Goal: Entertainment & Leisure: Consume media (video, audio)

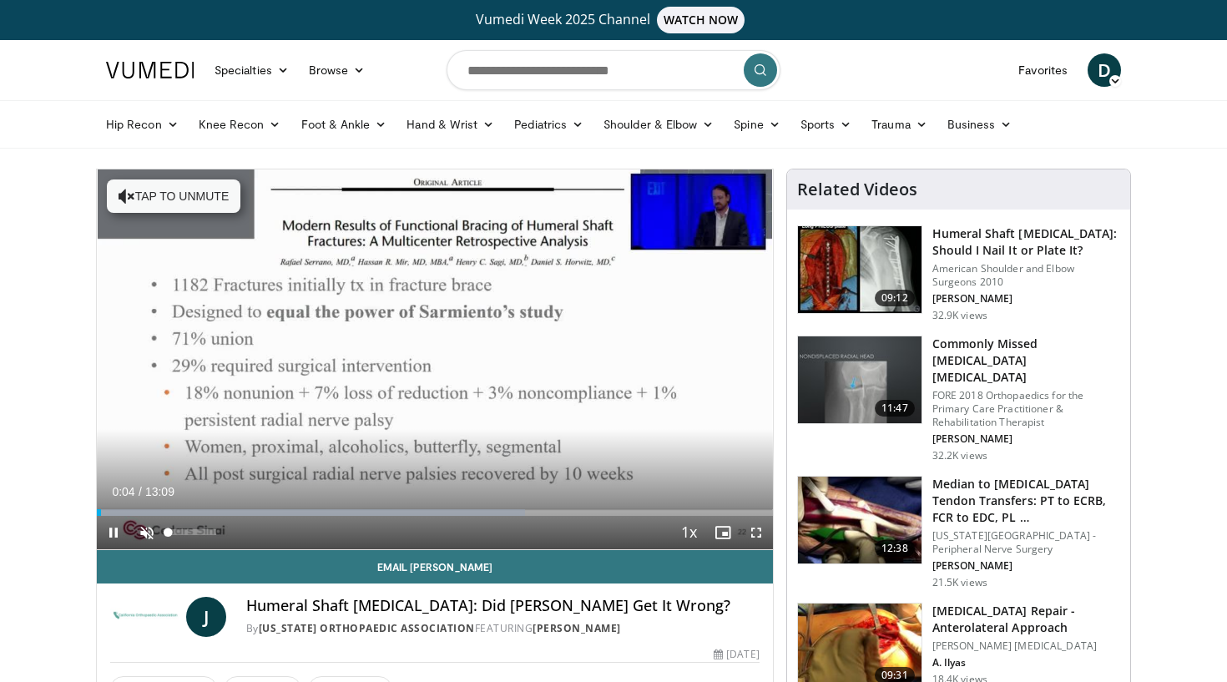
click at [144, 536] on span "Video Player" at bounding box center [146, 532] width 33 height 33
click at [113, 533] on span "Video Player" at bounding box center [113, 532] width 33 height 33
click at [117, 534] on span "Video Player" at bounding box center [113, 532] width 33 height 33
click at [117, 530] on span "Video Player" at bounding box center [113, 532] width 33 height 33
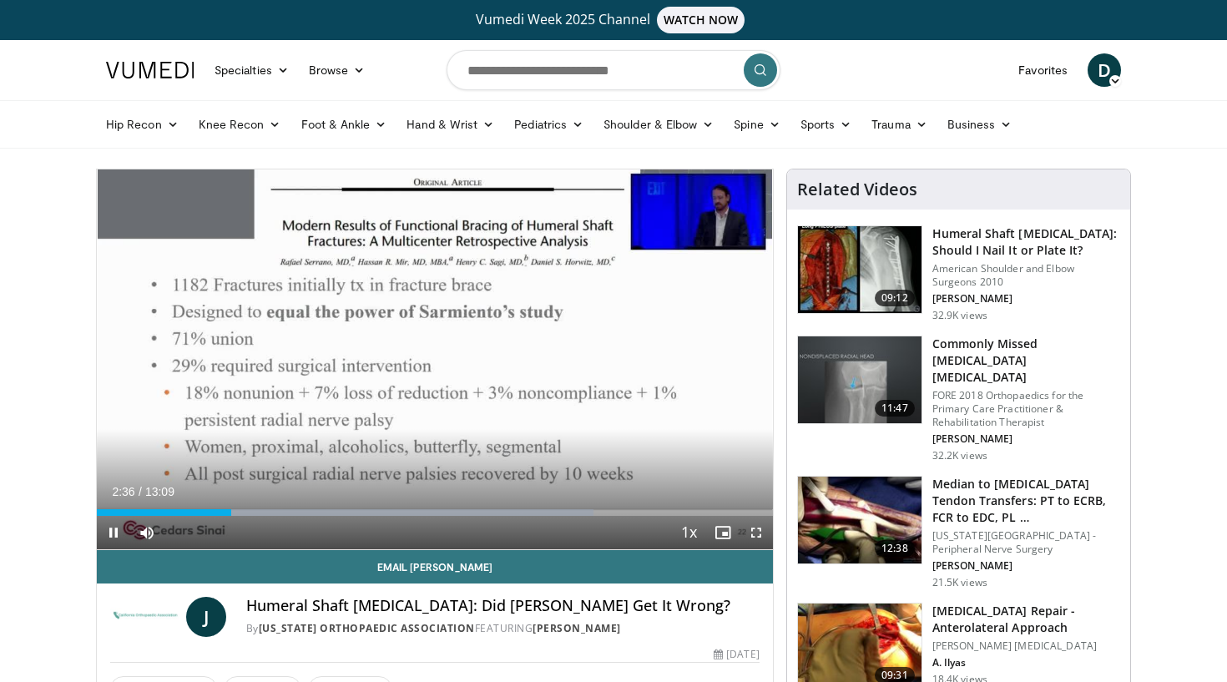
click at [106, 533] on span "Video Player" at bounding box center [113, 532] width 33 height 33
click at [114, 531] on span "Video Player" at bounding box center [113, 532] width 33 height 33
drag, startPoint x: 234, startPoint y: 513, endPoint x: 191, endPoint y: 512, distance: 42.6
click at [191, 512] on div "Progress Bar" at bounding box center [192, 512] width 2 height 7
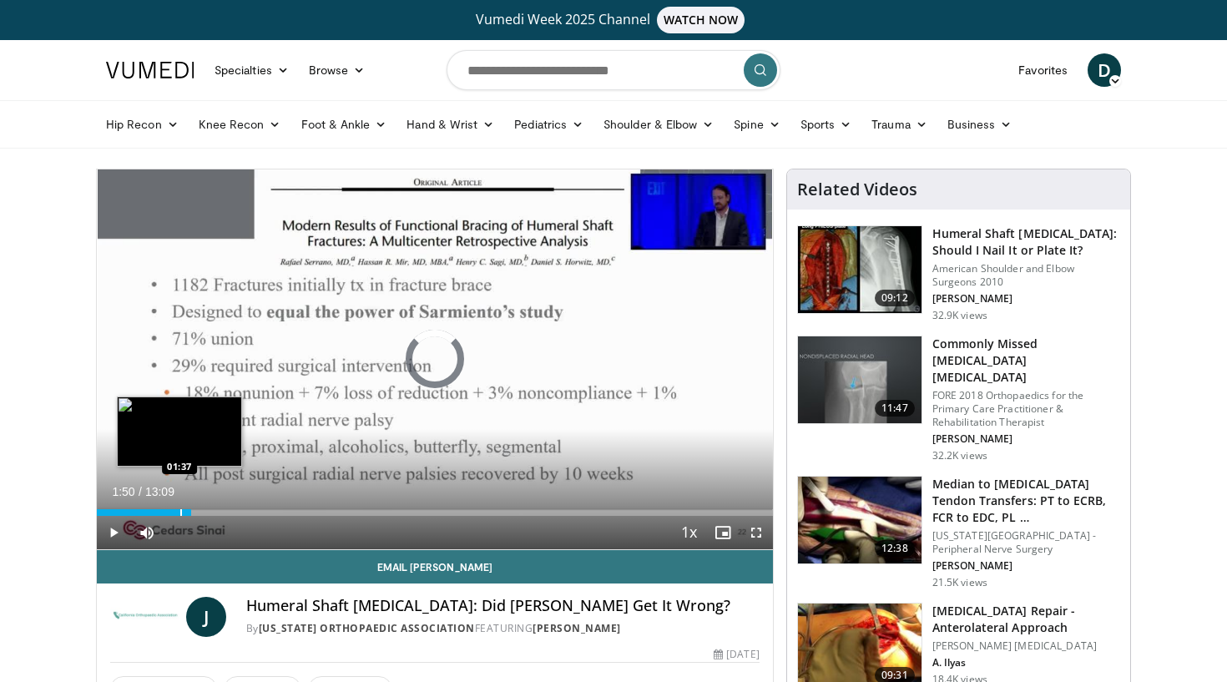
drag, startPoint x: 191, startPoint y: 512, endPoint x: 179, endPoint y: 512, distance: 11.7
click at [180, 512] on div "Progress Bar" at bounding box center [181, 512] width 2 height 7
drag, startPoint x: 179, startPoint y: 512, endPoint x: 160, endPoint y: 512, distance: 19.2
click at [163, 512] on div "Progress Bar" at bounding box center [164, 512] width 2 height 7
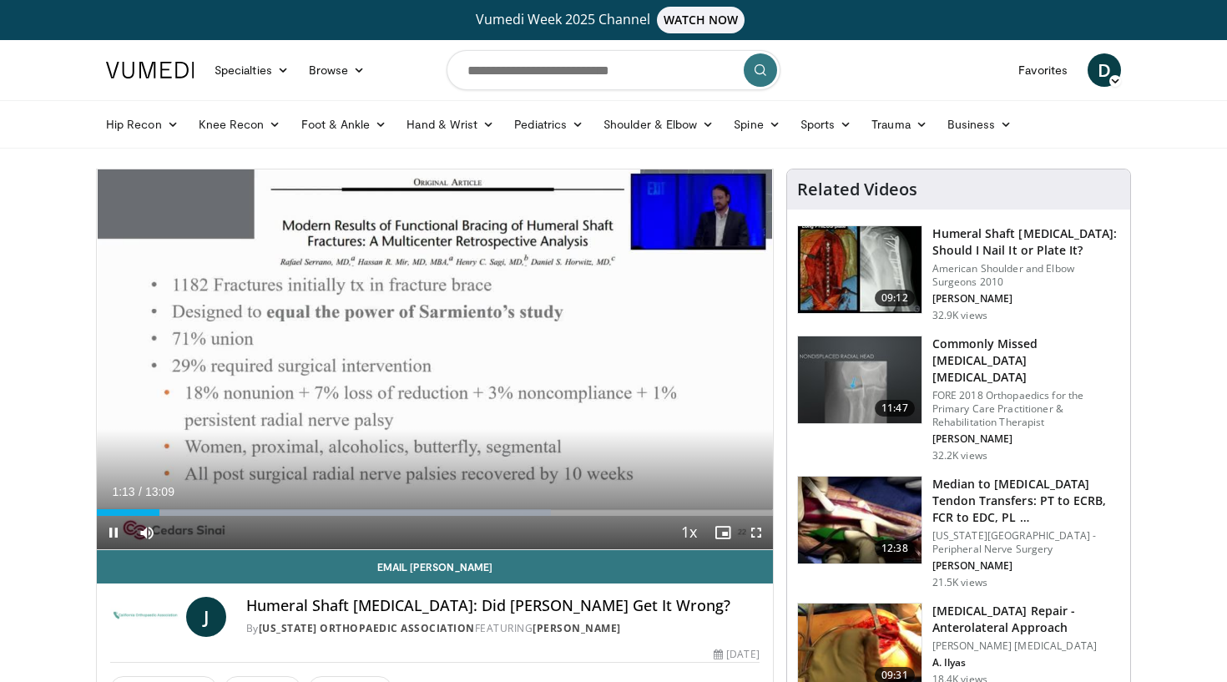
click at [117, 533] on span "Video Player" at bounding box center [113, 532] width 33 height 33
click at [114, 530] on span "Video Player" at bounding box center [113, 532] width 33 height 33
drag, startPoint x: 165, startPoint y: 511, endPoint x: 197, endPoint y: 511, distance: 31.7
click at [190, 511] on div "Progress Bar" at bounding box center [190, 512] width 2 height 7
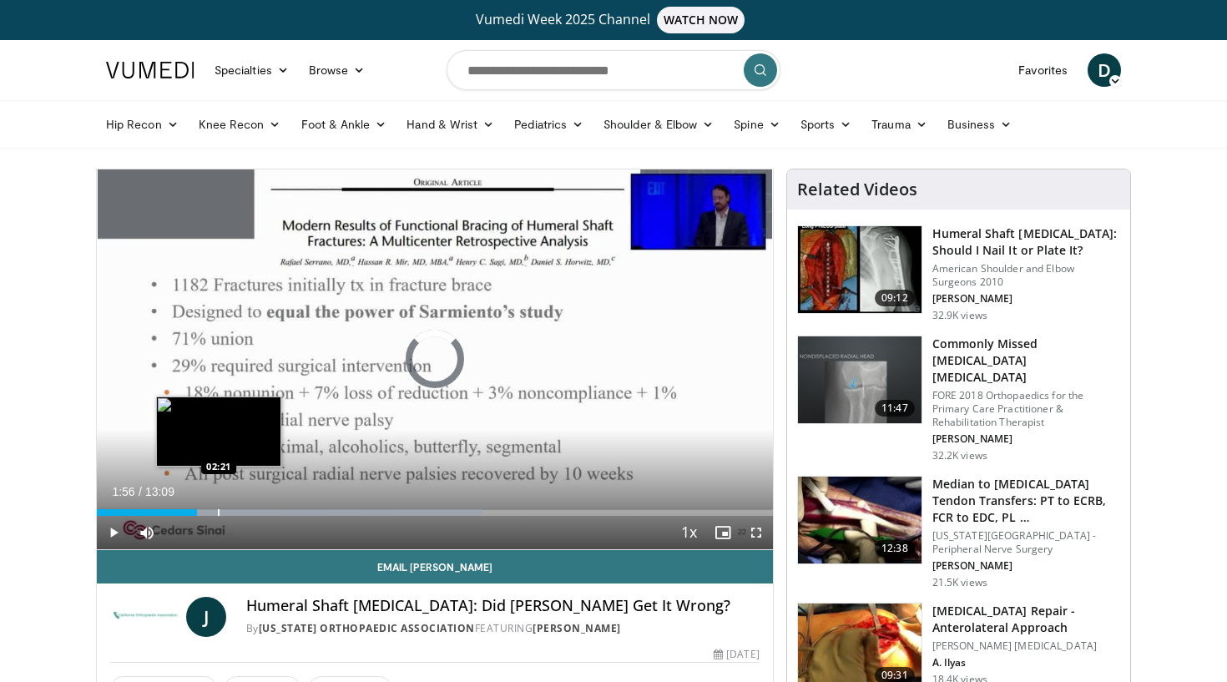
drag, startPoint x: 197, startPoint y: 511, endPoint x: 220, endPoint y: 511, distance: 22.5
click at [220, 511] on div "Progress Bar" at bounding box center [219, 512] width 2 height 7
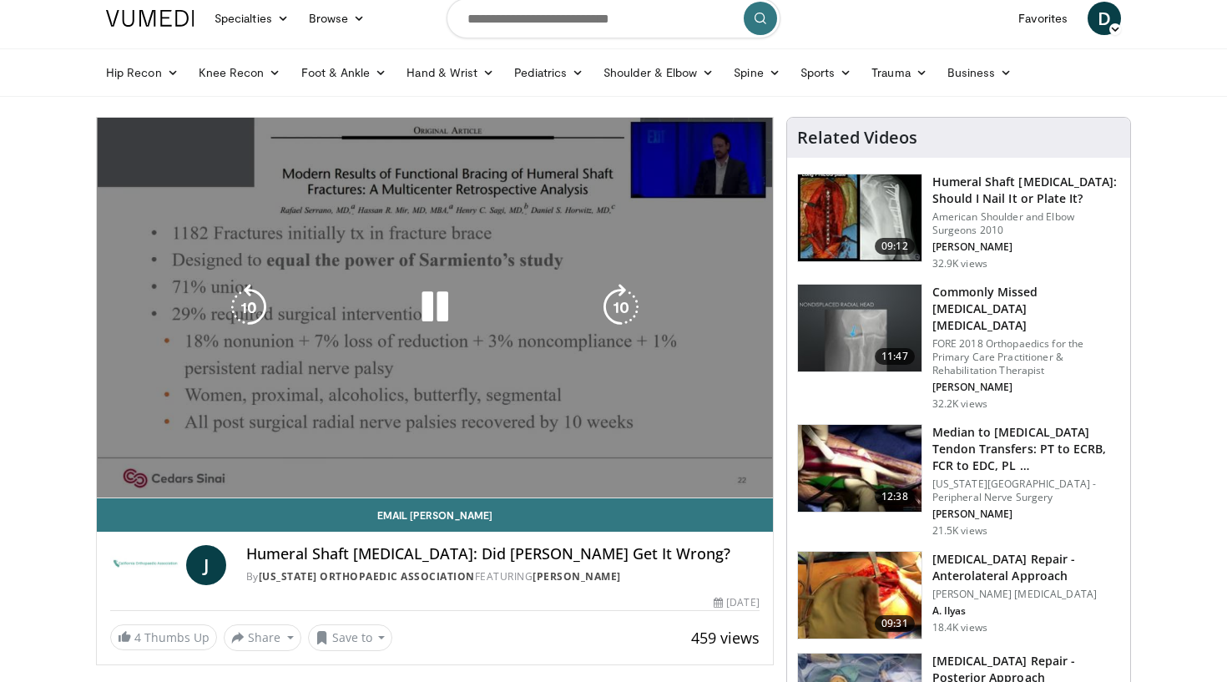
scroll to position [52, 0]
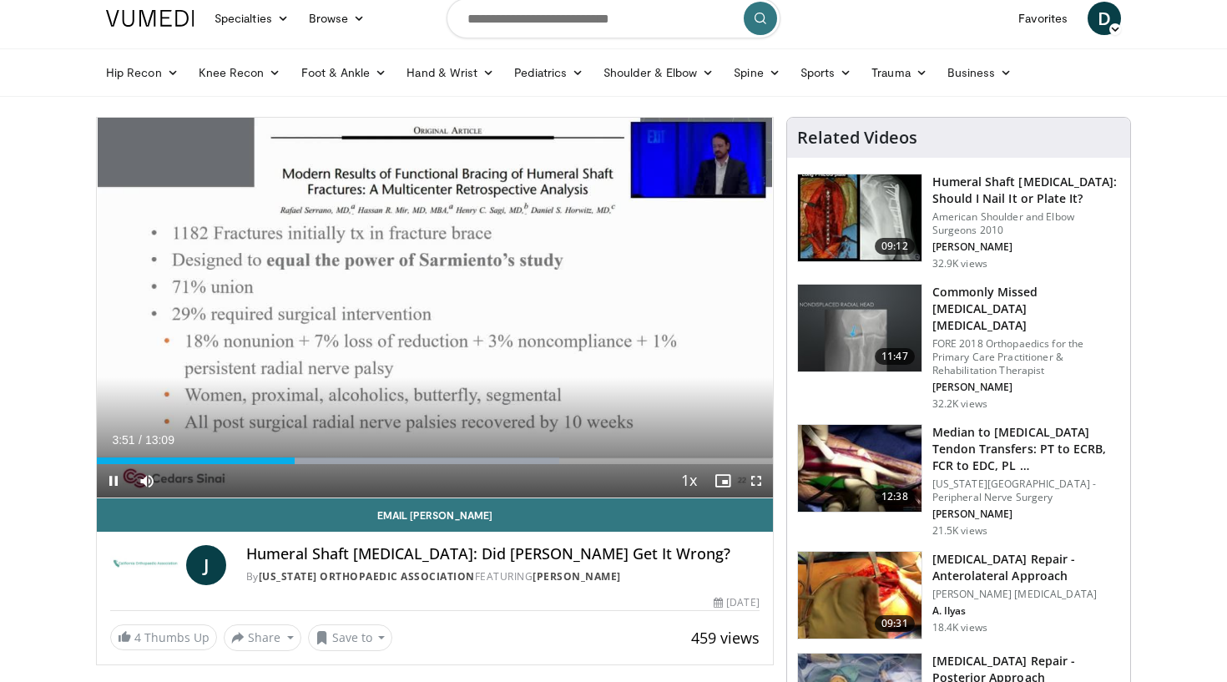
click at [116, 475] on span "Video Player" at bounding box center [113, 480] width 33 height 33
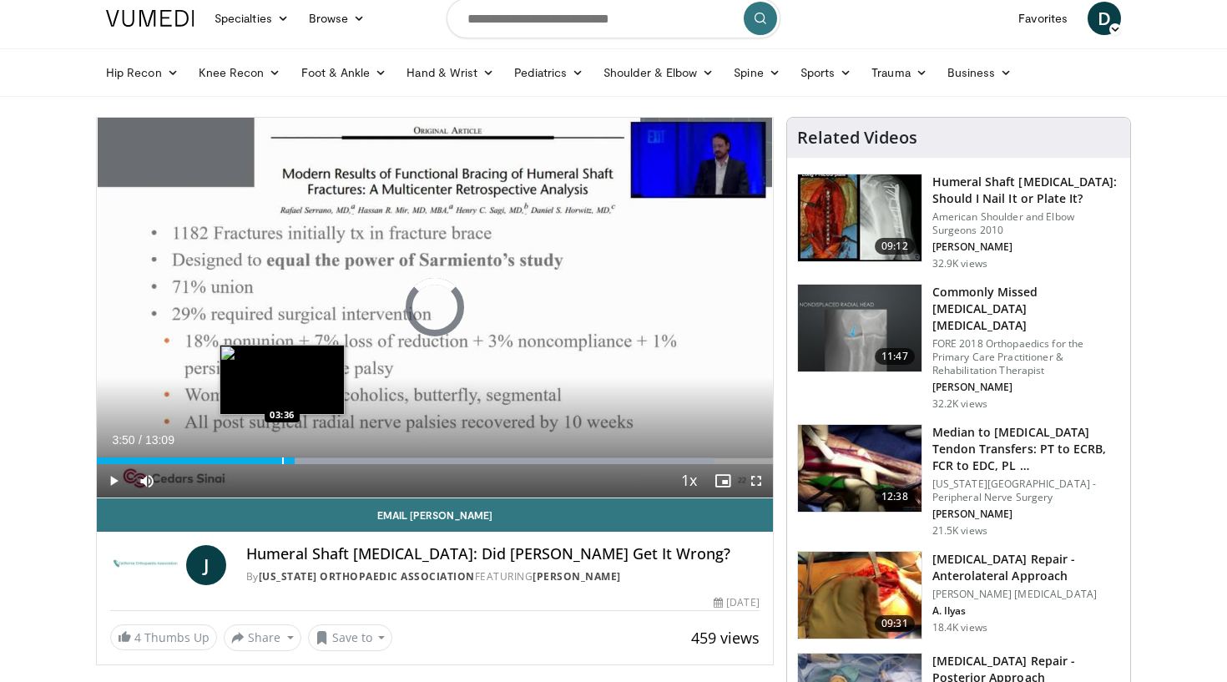
drag, startPoint x: 295, startPoint y: 459, endPoint x: 282, endPoint y: 458, distance: 12.5
click at [282, 458] on div "Progress Bar" at bounding box center [283, 460] width 2 height 7
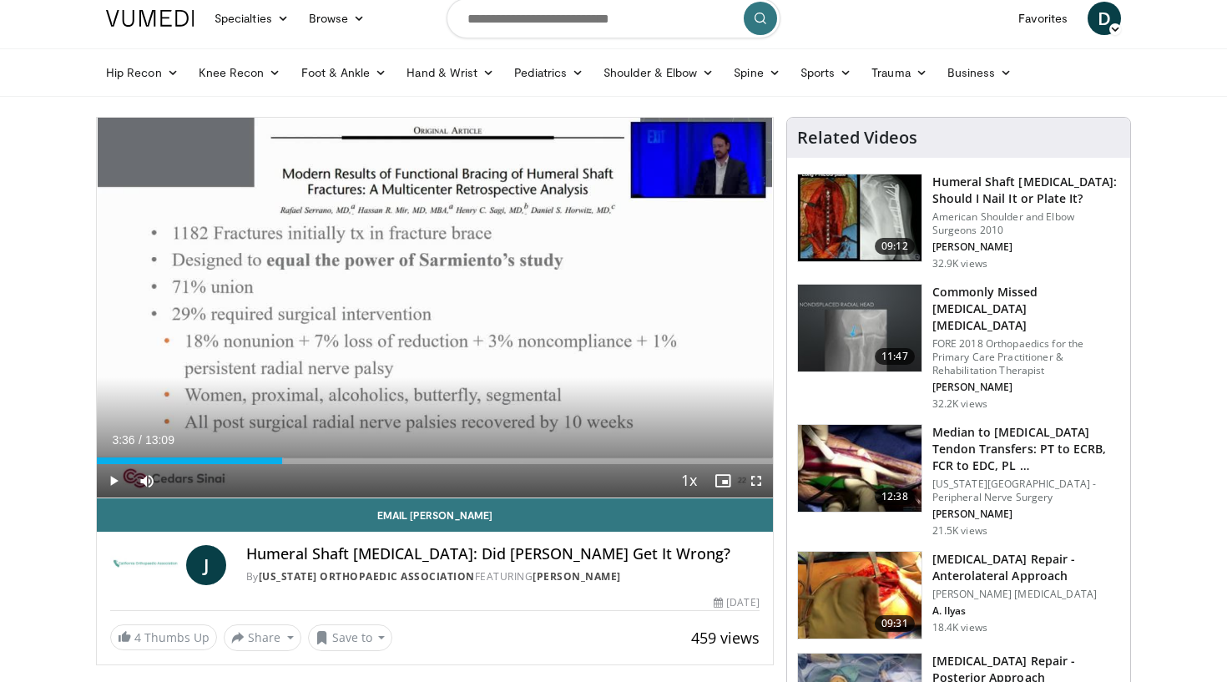
click at [116, 477] on span "Video Player" at bounding box center [113, 480] width 33 height 33
click at [112, 479] on span "Video Player" at bounding box center [113, 480] width 33 height 33
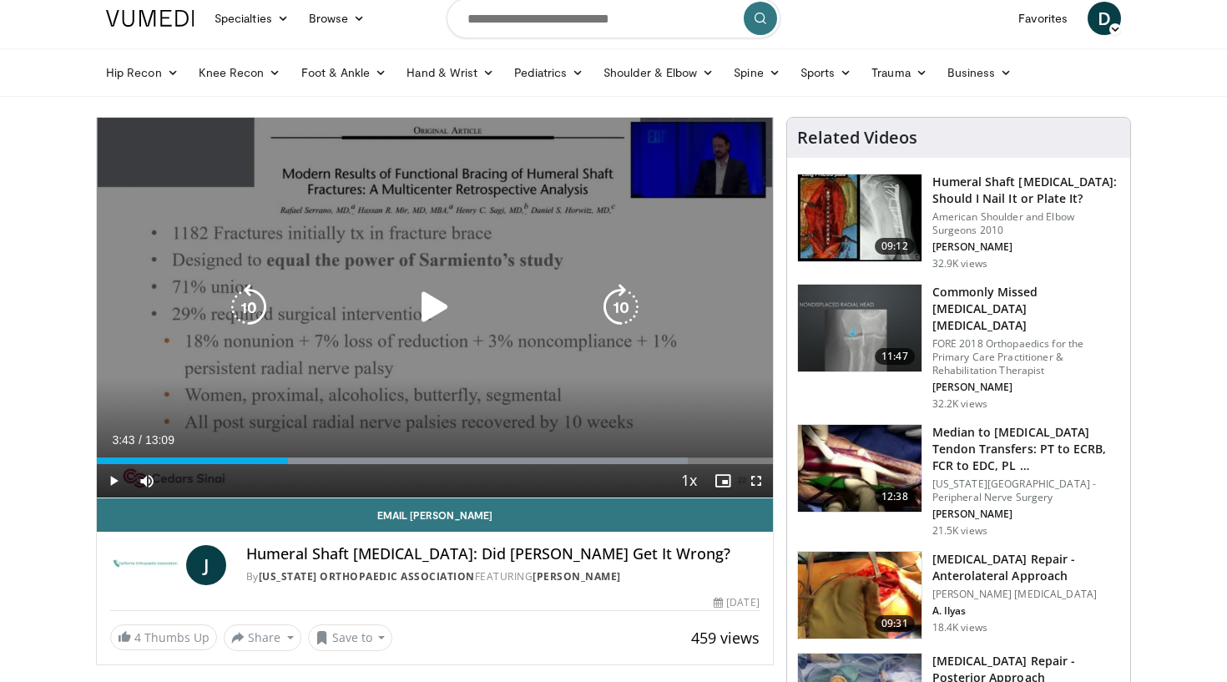
drag, startPoint x: 454, startPoint y: 412, endPoint x: 462, endPoint y: 402, distance: 11.9
click at [462, 402] on div "10 seconds Tap to unmute" at bounding box center [435, 308] width 676 height 380
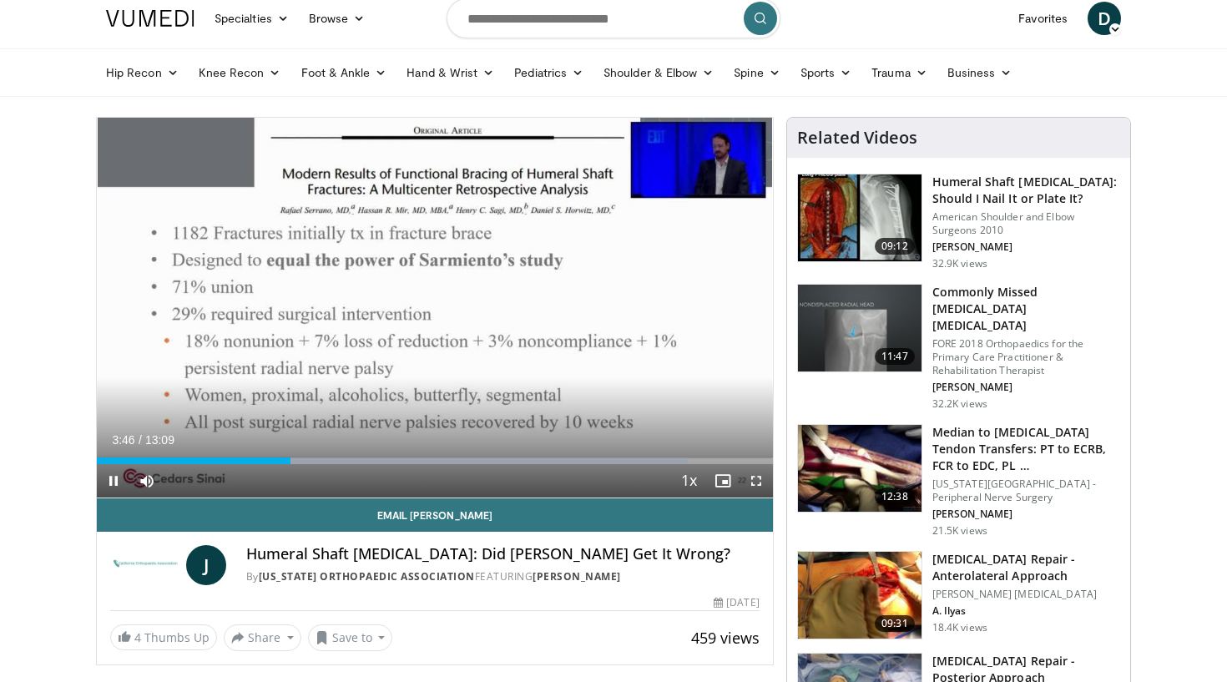
click at [113, 483] on span "Video Player" at bounding box center [113, 480] width 33 height 33
click at [112, 479] on span "Video Player" at bounding box center [113, 480] width 33 height 33
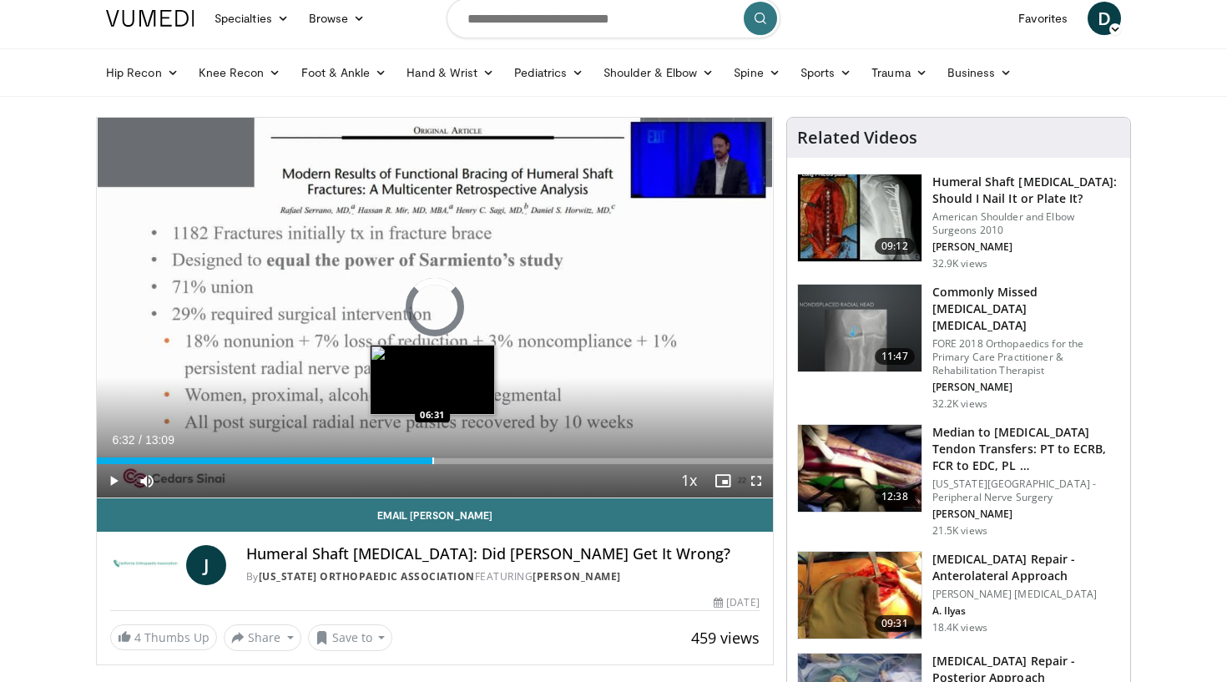
drag, startPoint x: 456, startPoint y: 458, endPoint x: 432, endPoint y: 452, distance: 24.3
click at [432, 452] on div "Loaded : 0.00% 06:32 06:31" at bounding box center [435, 456] width 676 height 16
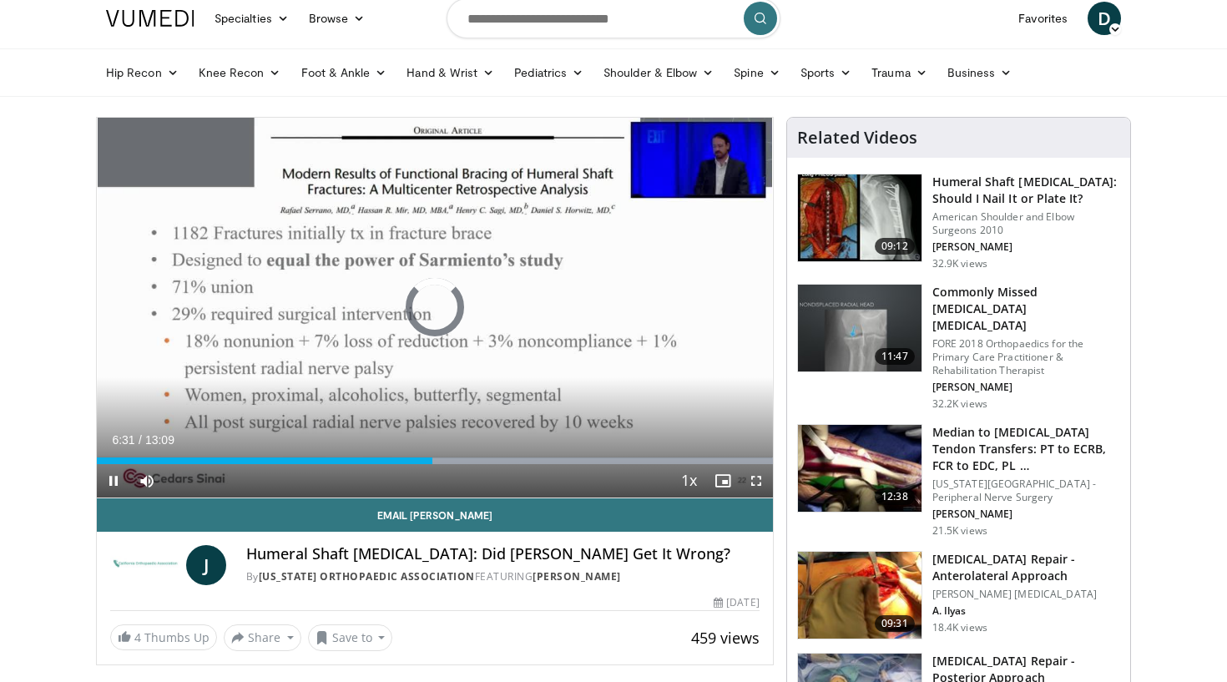
click at [117, 477] on span "Video Player" at bounding box center [113, 480] width 33 height 33
click at [112, 481] on span "Video Player" at bounding box center [113, 480] width 33 height 33
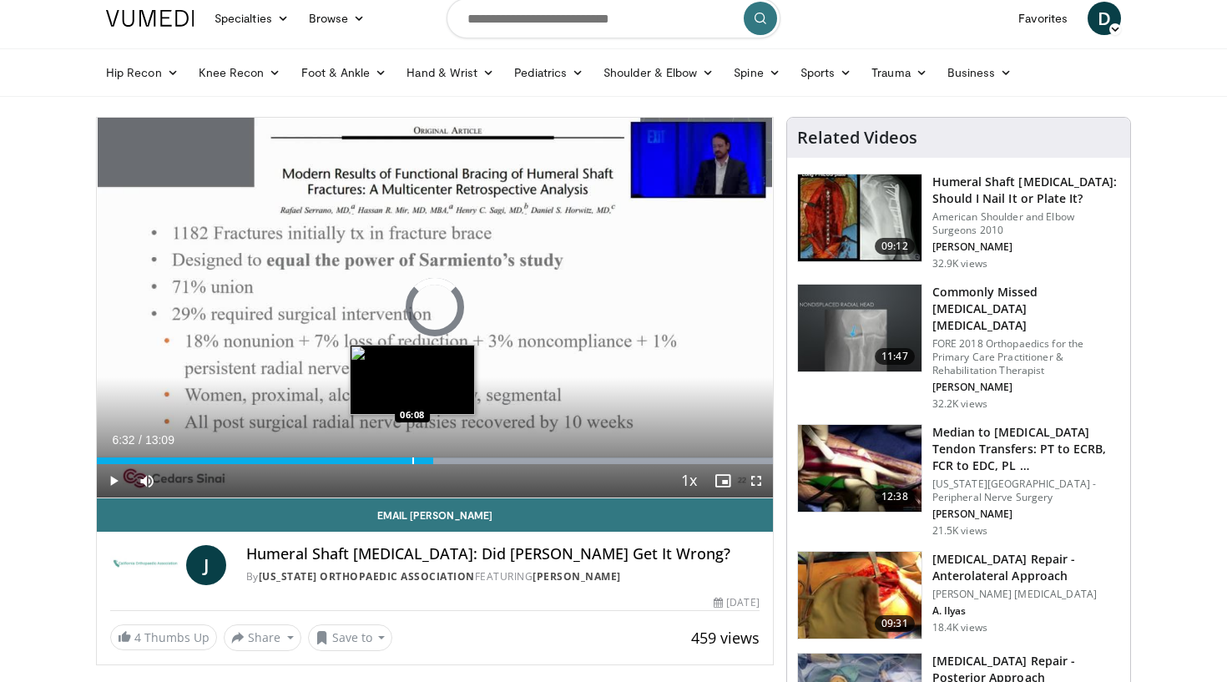
drag, startPoint x: 433, startPoint y: 462, endPoint x: 412, endPoint y: 463, distance: 20.9
click at [412, 463] on div "Progress Bar" at bounding box center [413, 460] width 2 height 7
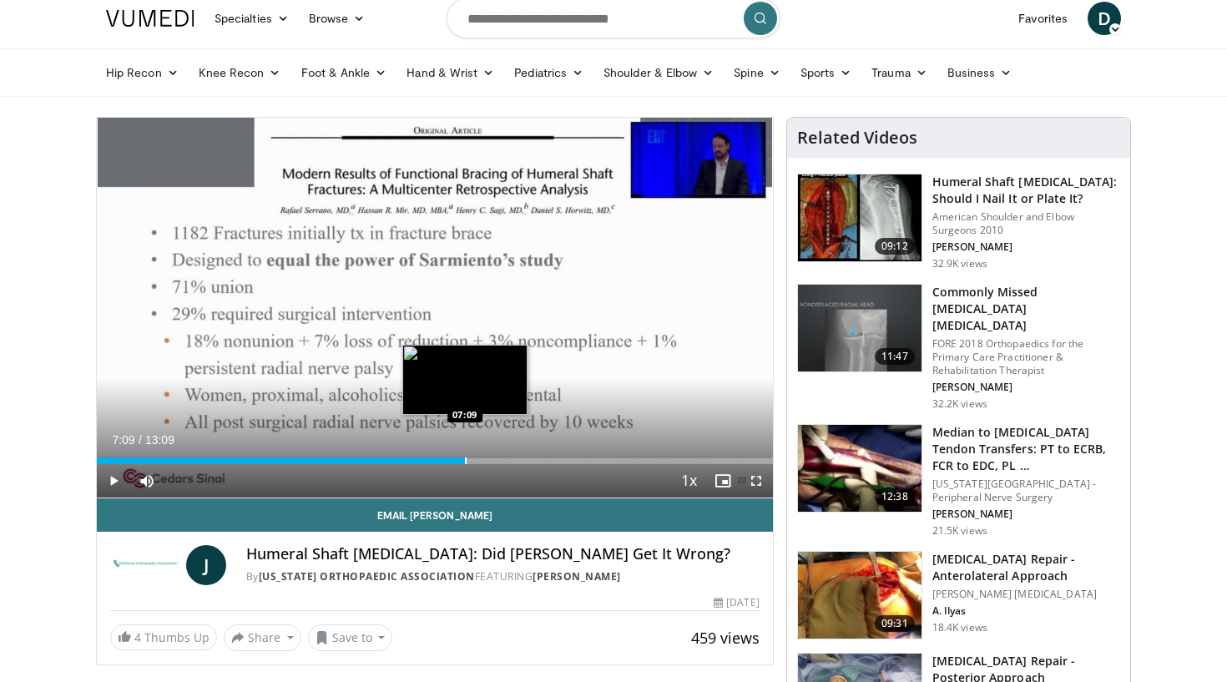
drag, startPoint x: 476, startPoint y: 462, endPoint x: 466, endPoint y: 462, distance: 10.0
click at [466, 462] on div "Progress Bar" at bounding box center [466, 460] width 2 height 7
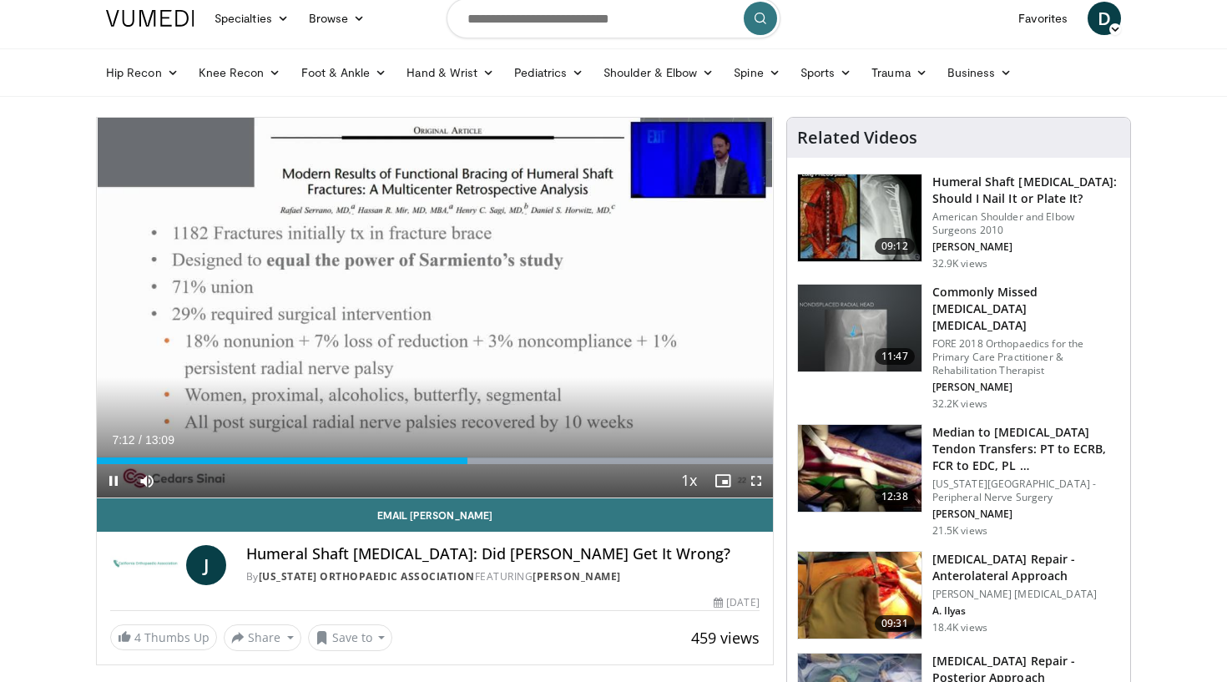
click at [119, 482] on span "Video Player" at bounding box center [113, 480] width 33 height 33
click at [114, 482] on span "Video Player" at bounding box center [113, 480] width 33 height 33
click at [111, 484] on span "Video Player" at bounding box center [113, 480] width 33 height 33
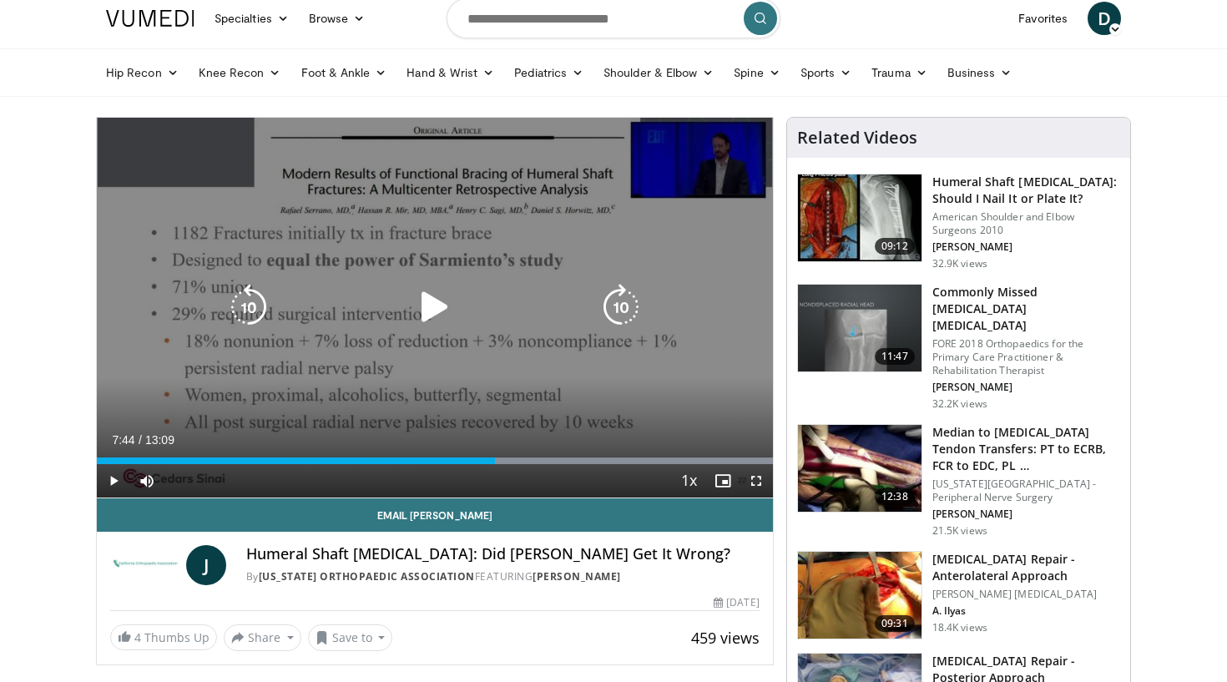
click at [330, 370] on div "10 seconds Tap to unmute" at bounding box center [435, 308] width 676 height 380
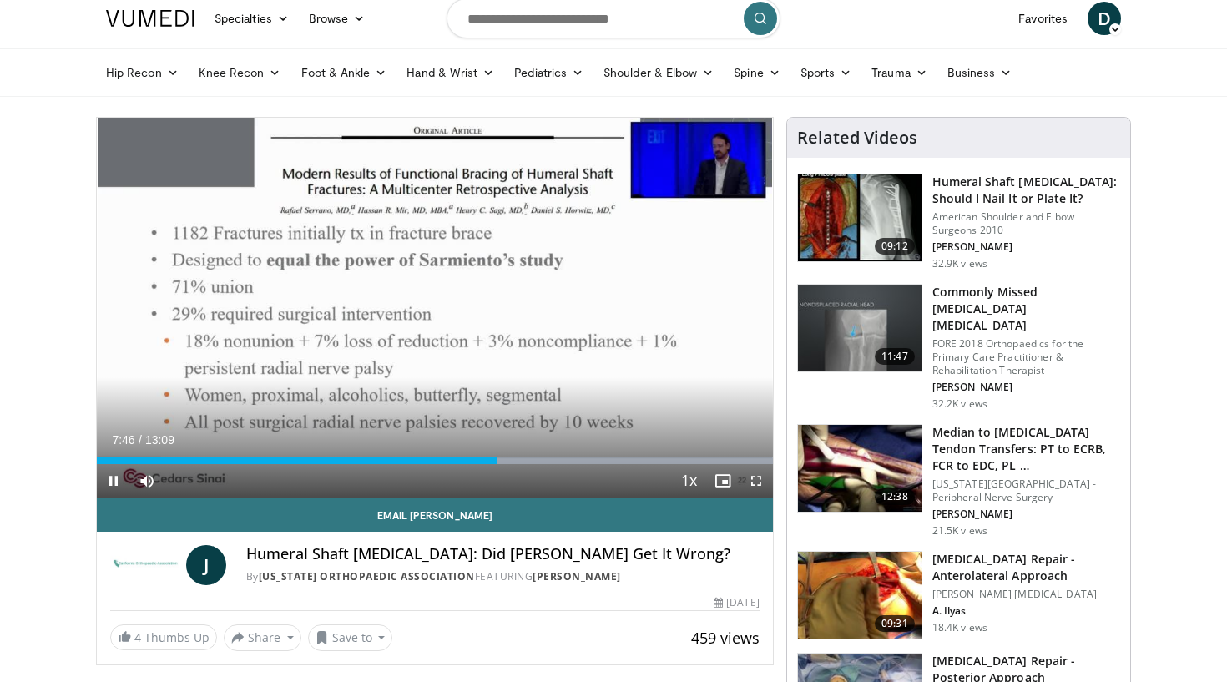
click at [119, 477] on span "Video Player" at bounding box center [113, 480] width 33 height 33
click at [119, 477] on video-js "**********" at bounding box center [435, 308] width 676 height 381
click at [108, 482] on span "Video Player" at bounding box center [113, 480] width 33 height 33
click at [111, 488] on span "Video Player" at bounding box center [113, 480] width 33 height 33
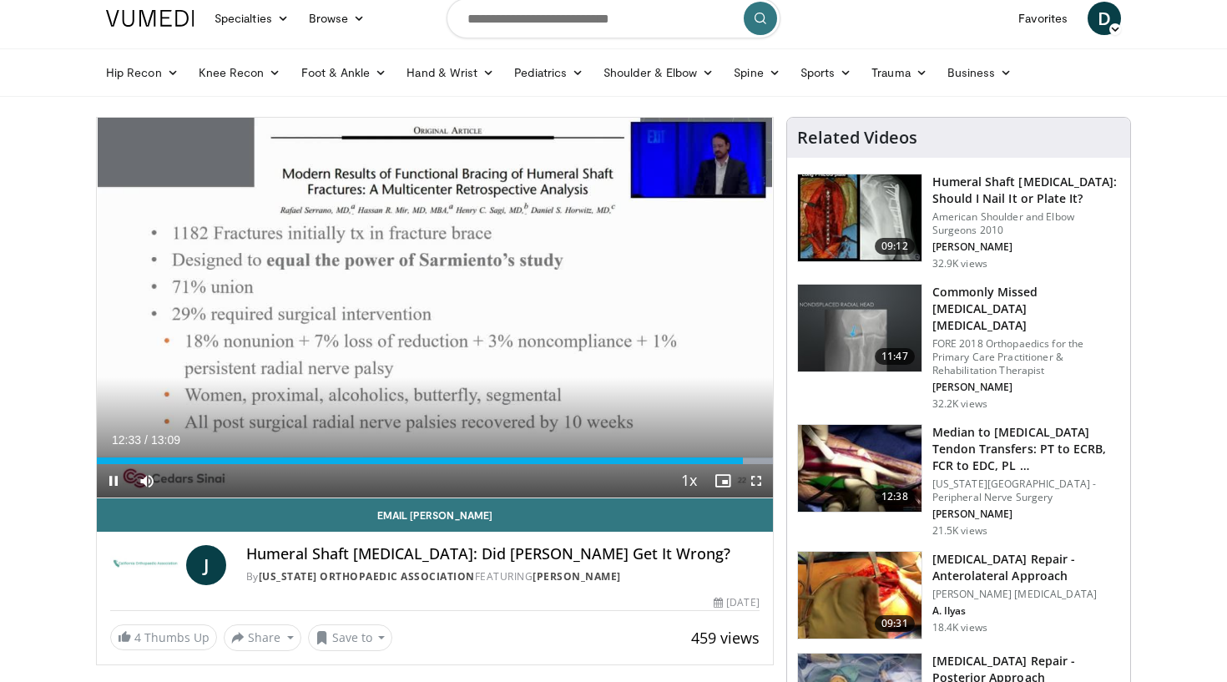
click at [114, 482] on span "Video Player" at bounding box center [113, 480] width 33 height 33
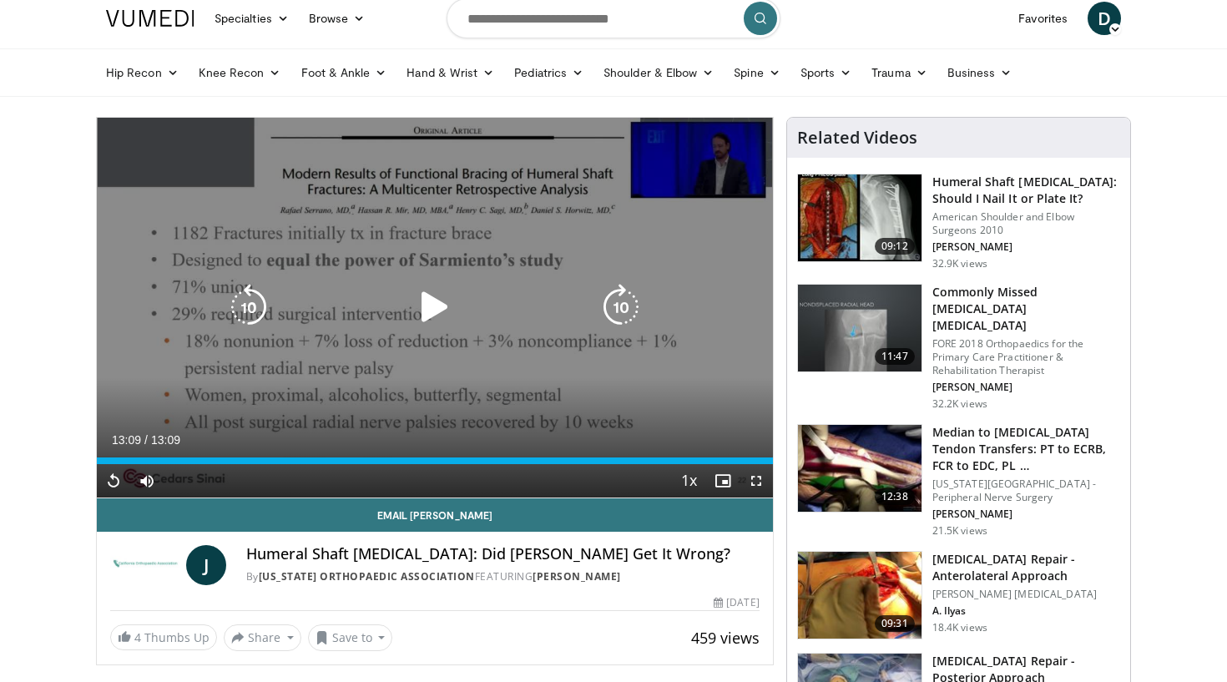
click at [423, 321] on icon "Video Player" at bounding box center [435, 307] width 47 height 47
